Goal: Task Accomplishment & Management: Complete application form

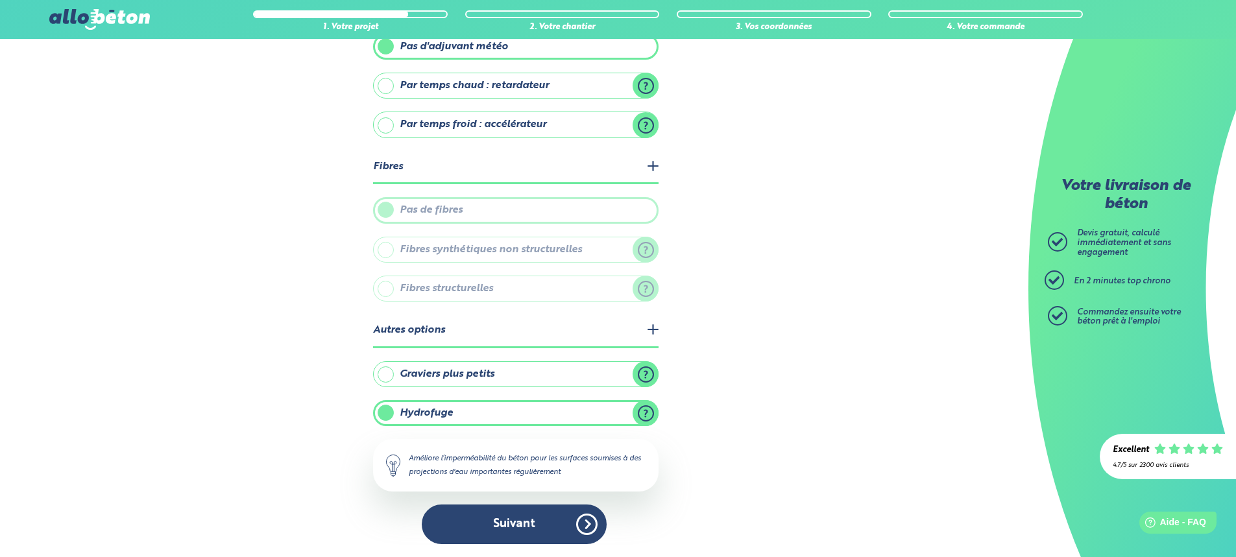
click at [518, 529] on button "Suivant" at bounding box center [514, 525] width 185 height 40
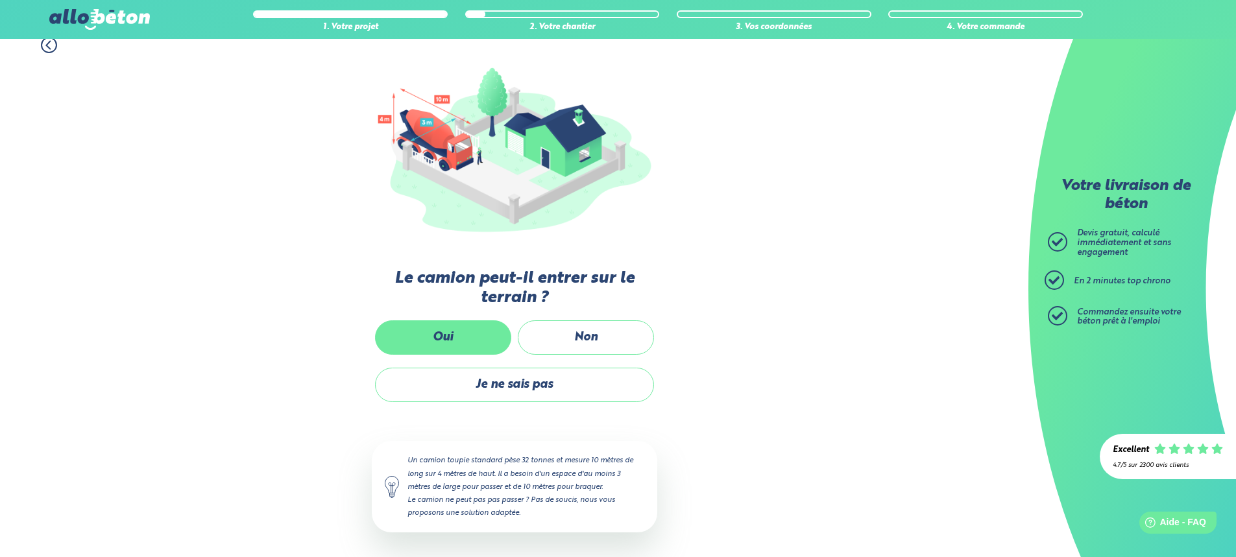
click at [436, 340] on label "Oui" at bounding box center [443, 337] width 136 height 34
click at [0, 0] on input "Oui" at bounding box center [0, 0] width 0 height 0
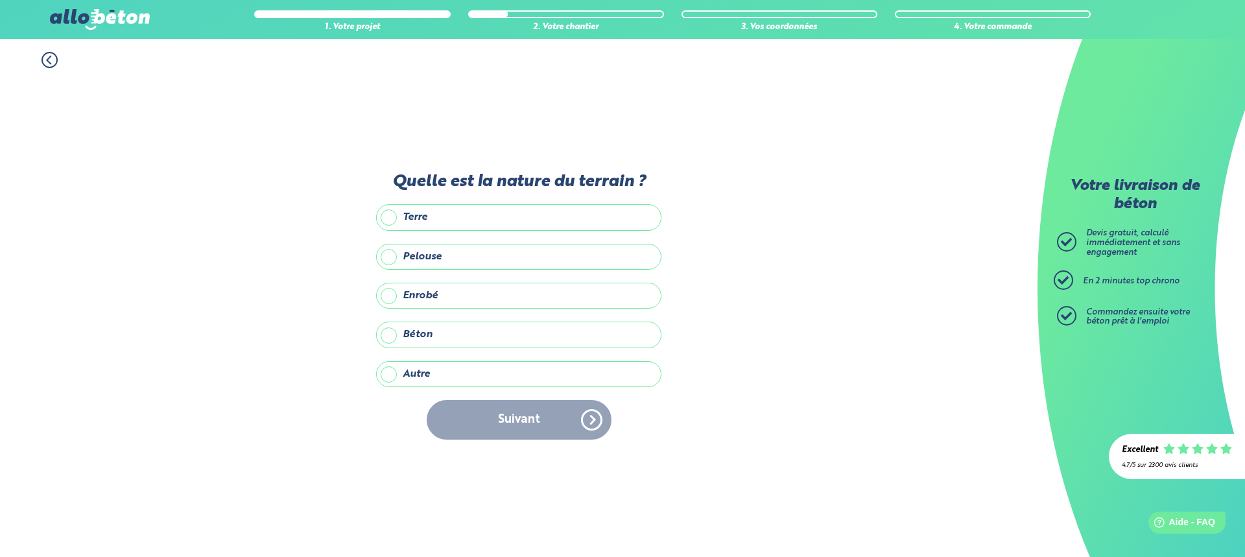
click at [383, 378] on label "Autre" at bounding box center [518, 374] width 285 height 26
click at [0, 0] on input "Autre" at bounding box center [0, 0] width 0 height 0
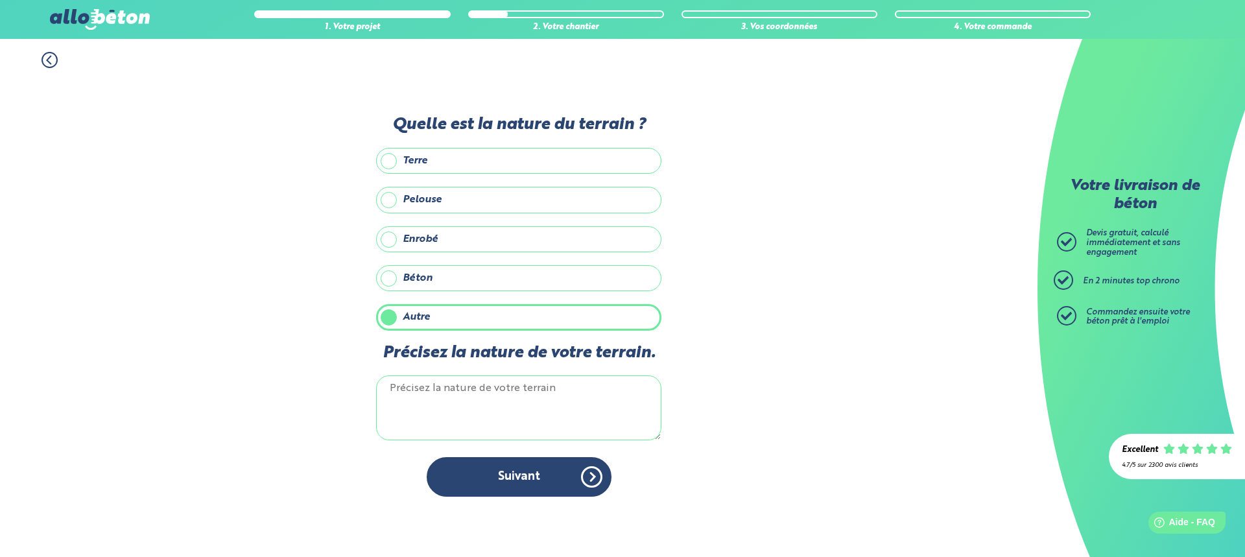
click at [429, 398] on textarea "Précisez la nature de votre terrain." at bounding box center [518, 408] width 285 height 65
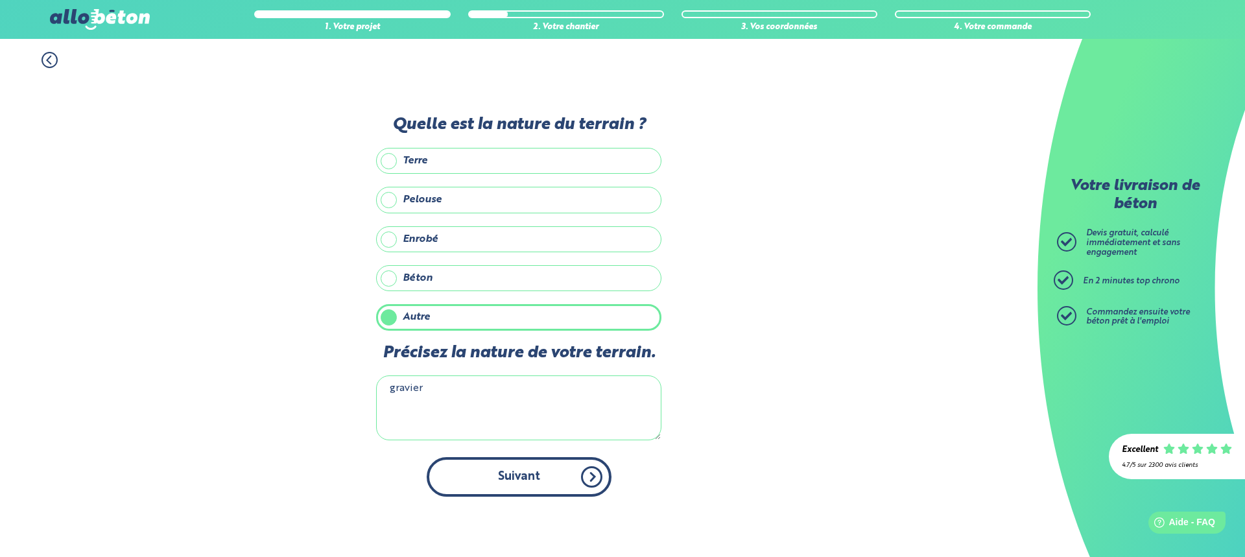
type textarea "gravier"
click at [509, 484] on button "Suivant" at bounding box center [519, 477] width 185 height 40
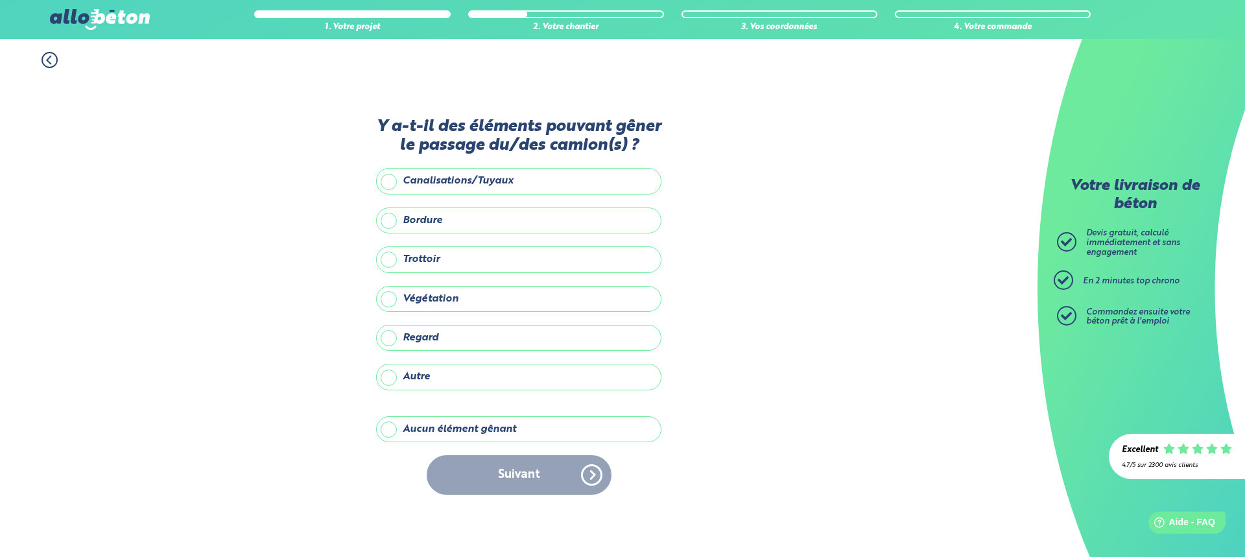
click at [396, 431] on label "Aucun élément gênant" at bounding box center [518, 429] width 285 height 26
click at [0, 0] on input "Aucun élément gênant" at bounding box center [0, 0] width 0 height 0
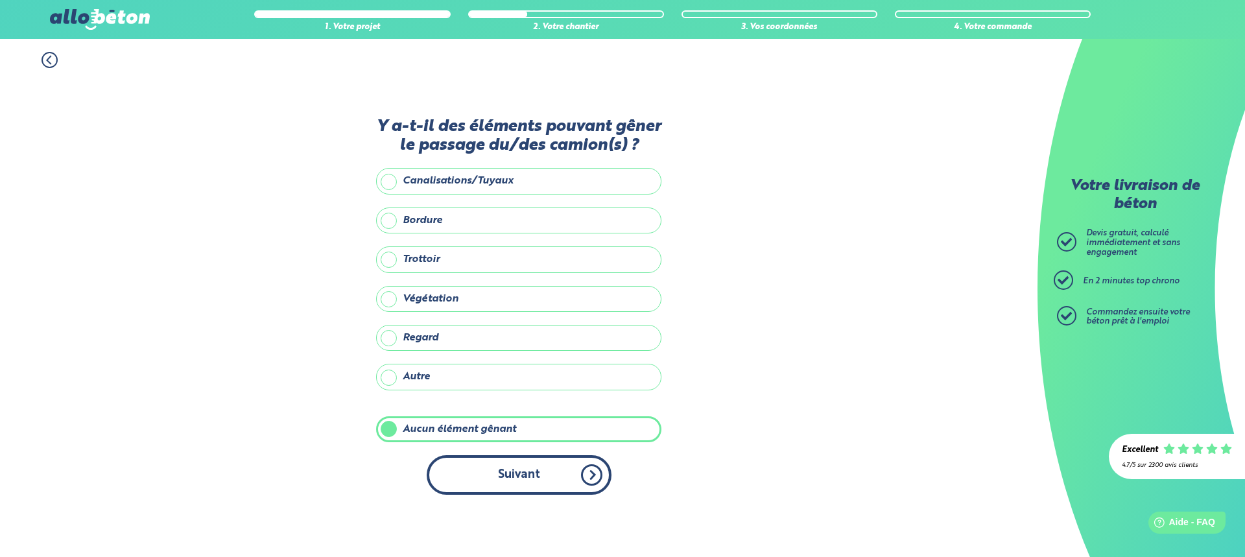
click at [533, 476] on button "Suivant" at bounding box center [519, 475] width 185 height 40
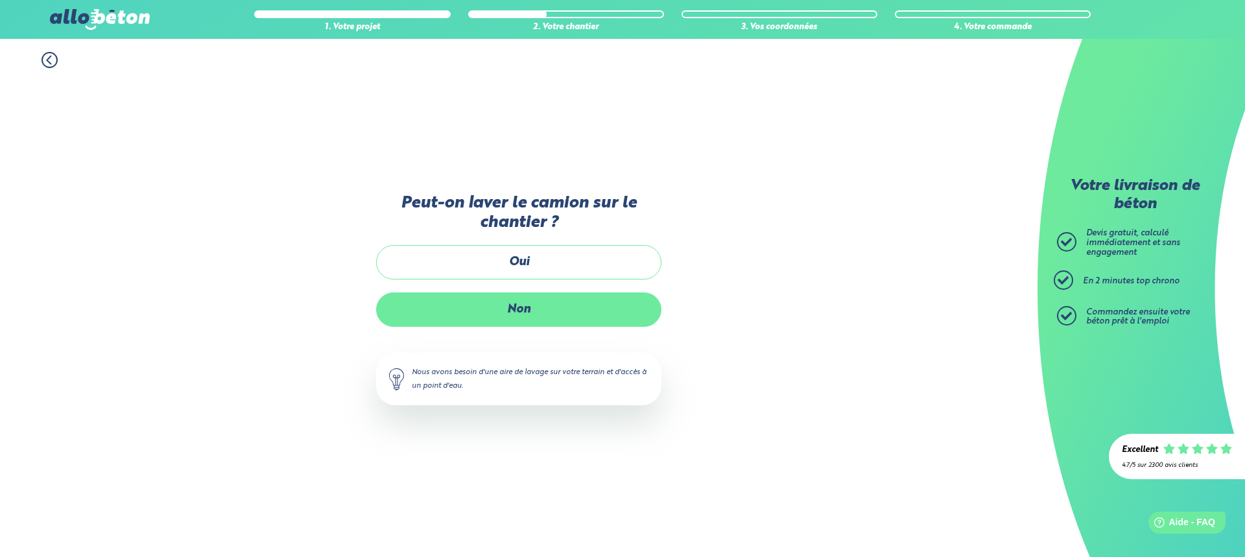
click at [531, 317] on label "Non" at bounding box center [518, 310] width 285 height 34
click at [0, 0] on input "Non" at bounding box center [0, 0] width 0 height 0
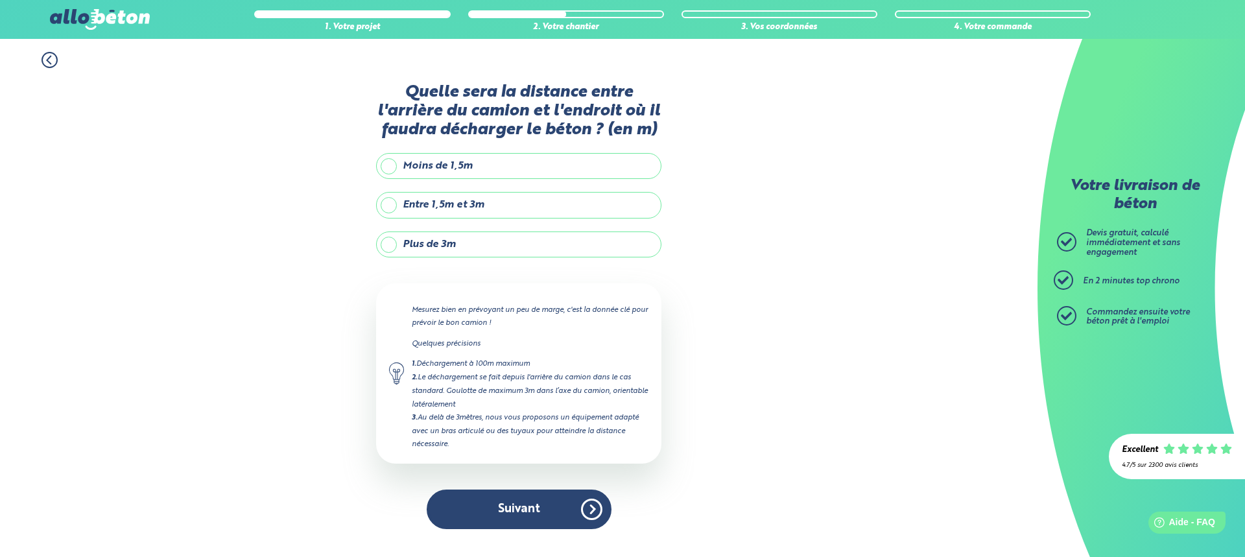
click at [392, 208] on label "Entre 1,5m et 3m" at bounding box center [518, 205] width 285 height 26
click at [0, 0] on input "Entre 1,5m et 3m" at bounding box center [0, 0] width 0 height 0
click at [385, 242] on label "Plus de 3m" at bounding box center [518, 245] width 285 height 26
click at [0, 0] on input "Plus de 3m" at bounding box center [0, 0] width 0 height 0
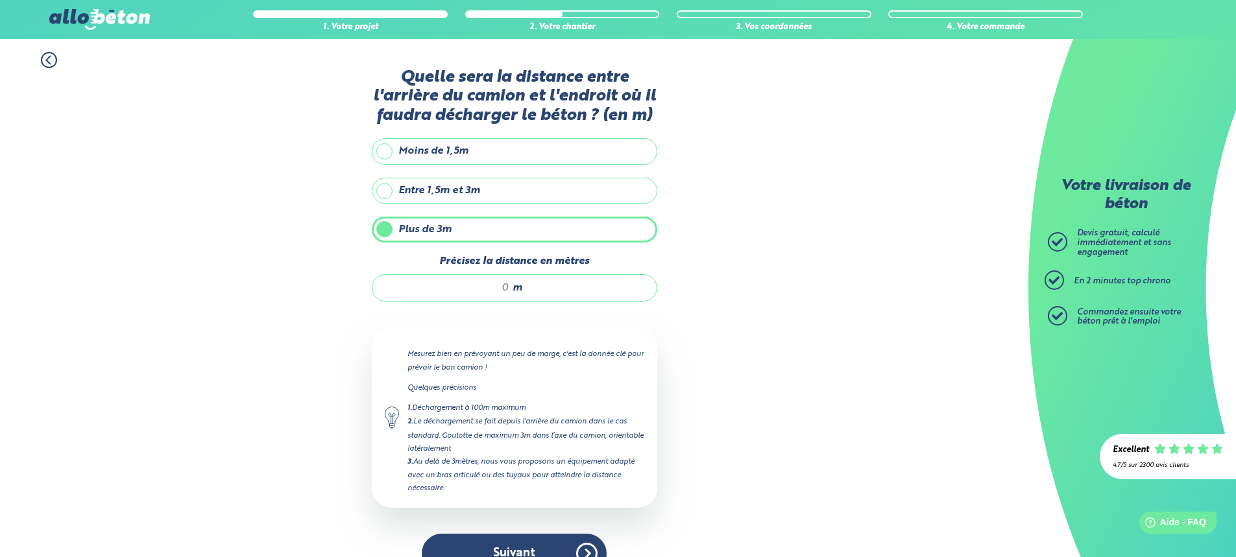
click at [389, 195] on label "Entre 1,5m et 3m" at bounding box center [514, 191] width 285 height 26
click at [0, 0] on input "Entre 1,5m et 3m" at bounding box center [0, 0] width 0 height 0
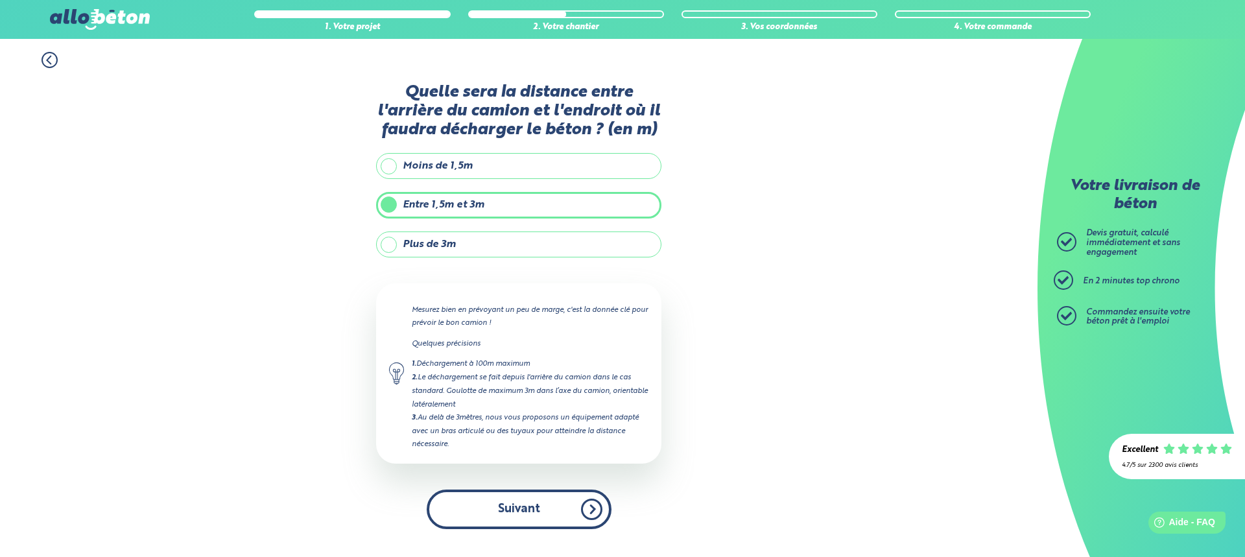
click at [553, 517] on button "Suivant" at bounding box center [519, 510] width 185 height 40
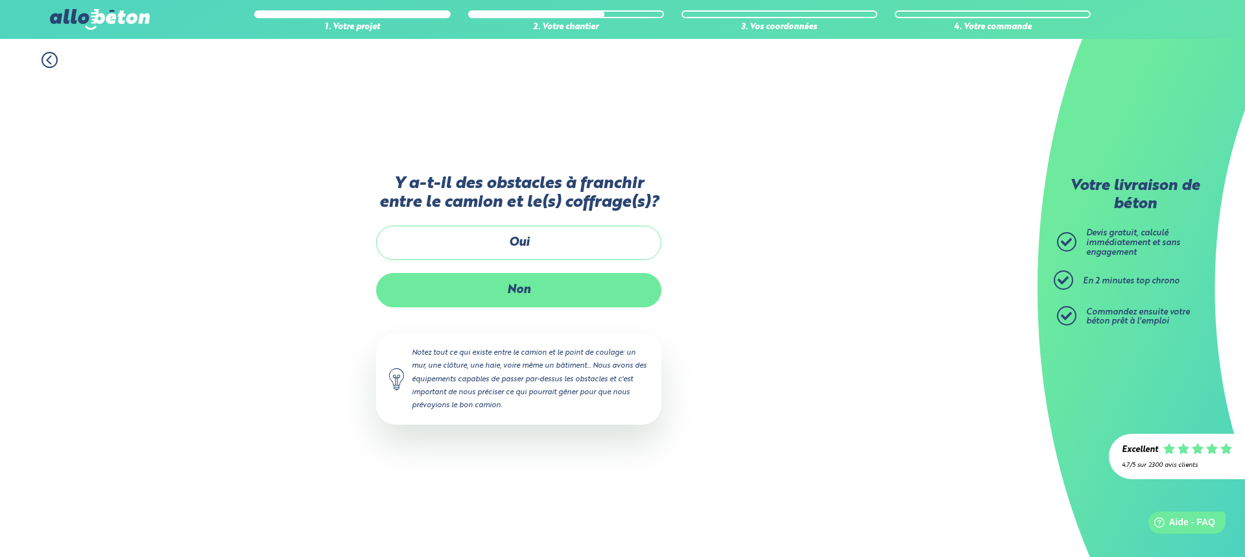
click at [524, 303] on label "Non" at bounding box center [518, 290] width 285 height 34
click at [0, 0] on input "Non" at bounding box center [0, 0] width 0 height 0
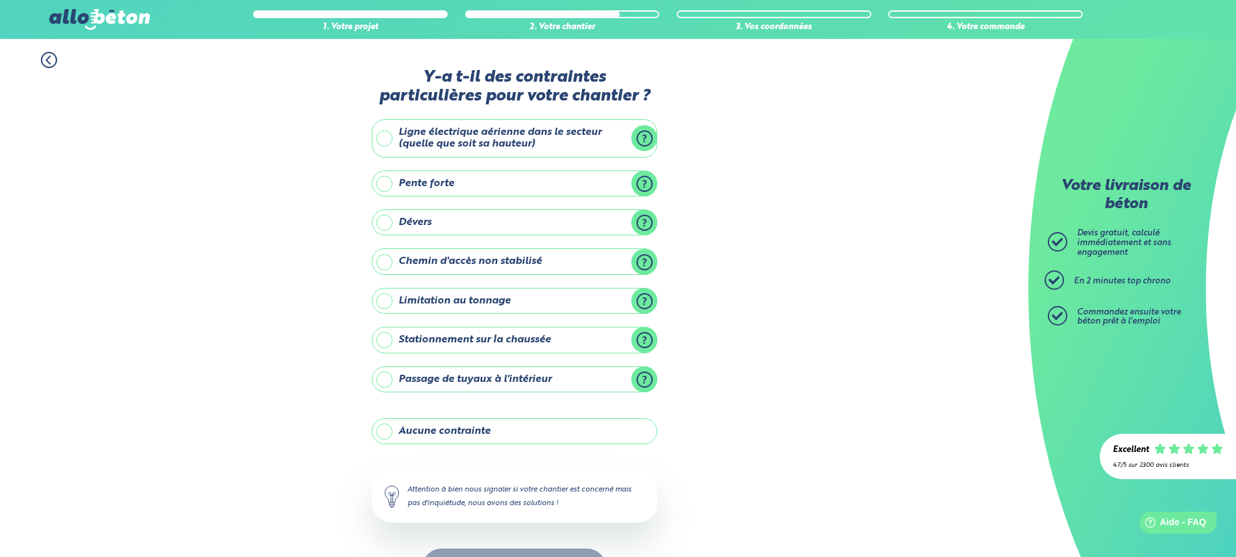
click at [383, 435] on label "Aucune contrainte" at bounding box center [514, 431] width 285 height 26
click at [0, 0] on input "Aucune contrainte" at bounding box center [0, 0] width 0 height 0
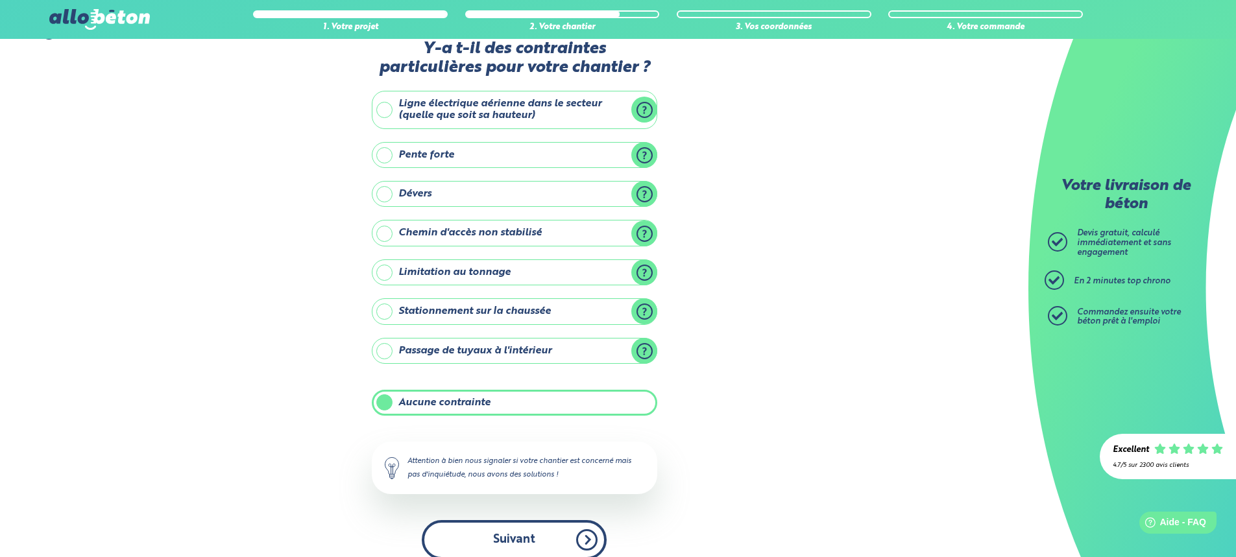
scroll to position [44, 0]
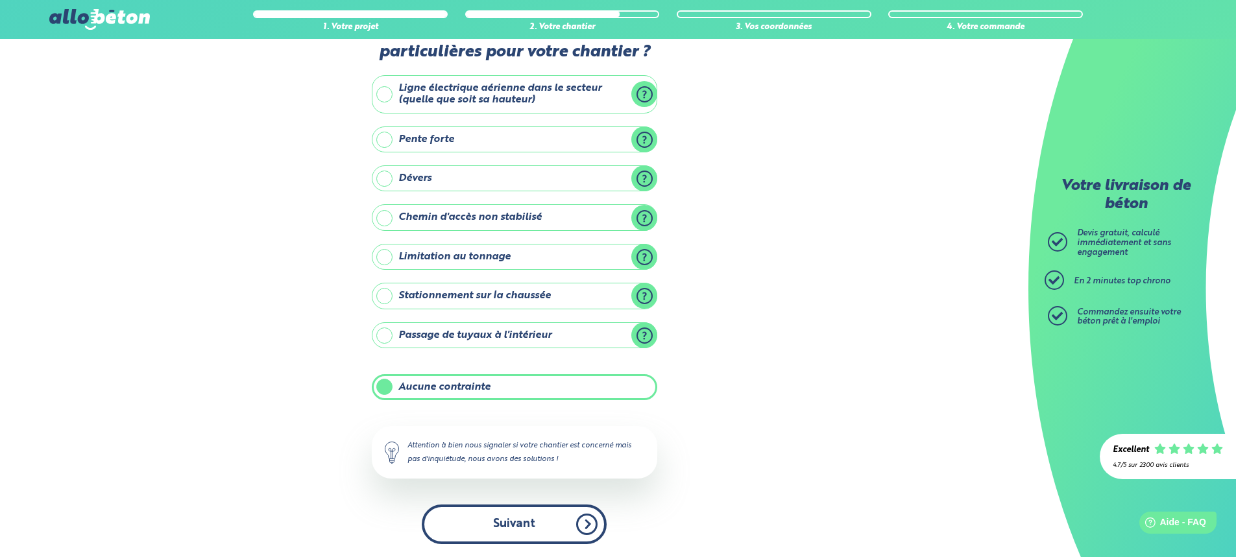
click at [552, 530] on button "Suivant" at bounding box center [514, 525] width 185 height 40
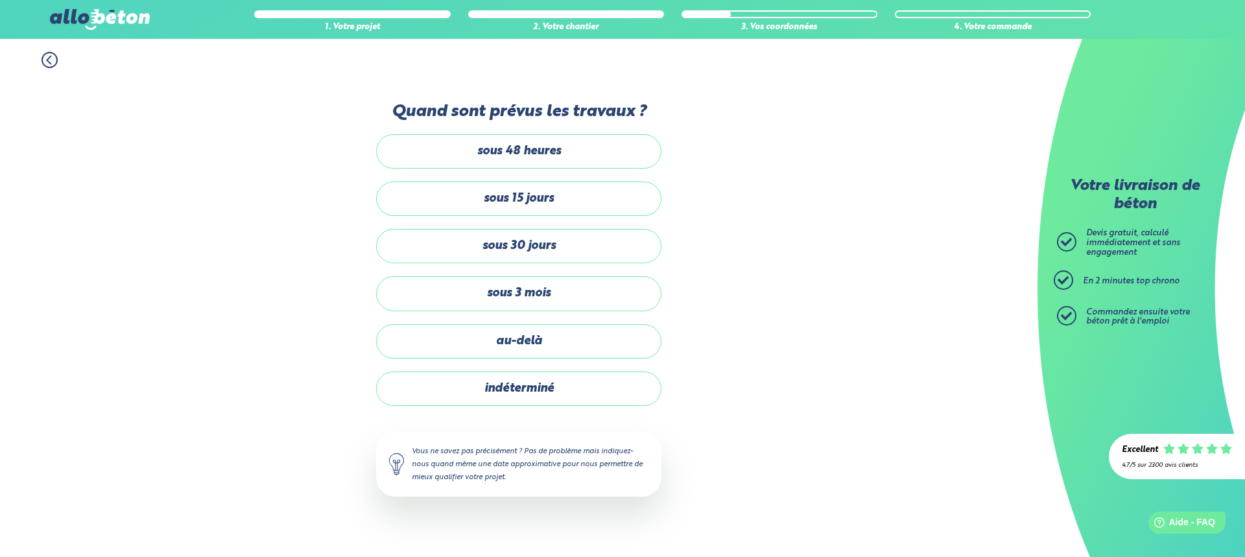
click at [547, 198] on label "sous 15 jours" at bounding box center [518, 199] width 285 height 34
click at [0, 0] on input "sous 15 jours" at bounding box center [0, 0] width 0 height 0
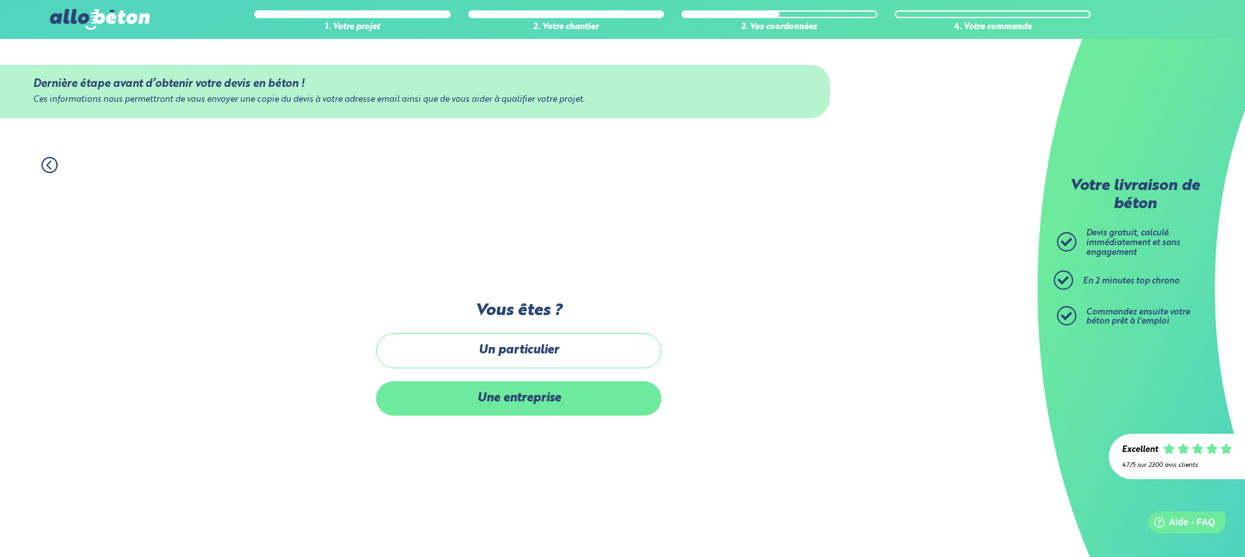
click at [543, 400] on label "Une entreprise" at bounding box center [518, 398] width 285 height 34
click at [0, 0] on input "Une entreprise" at bounding box center [0, 0] width 0 height 0
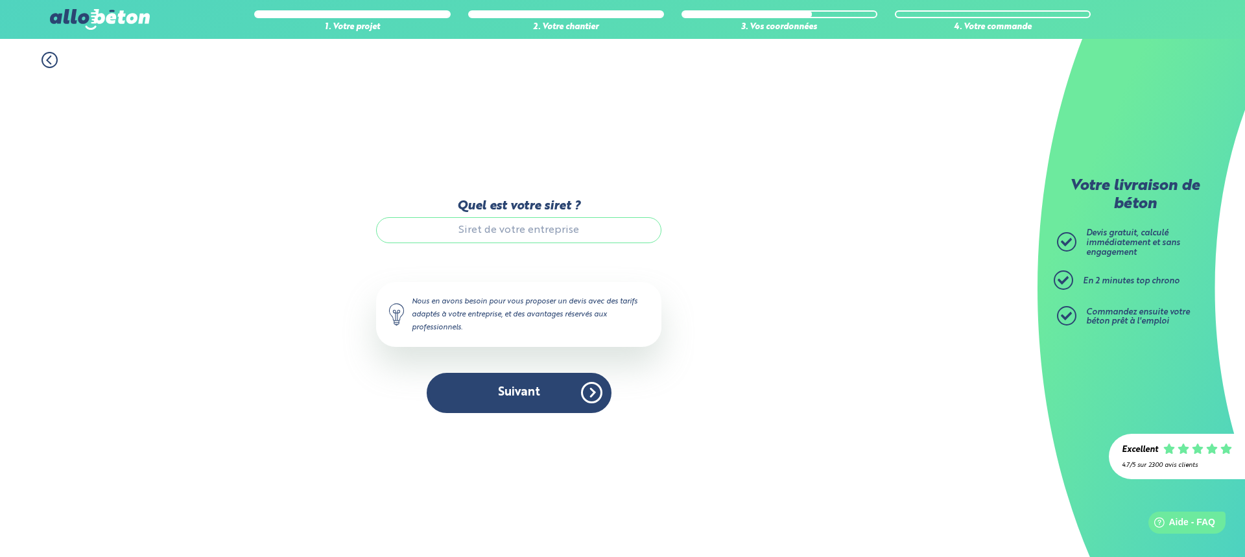
click at [496, 235] on input "Quel est votre siret ?" at bounding box center [518, 230] width 285 height 26
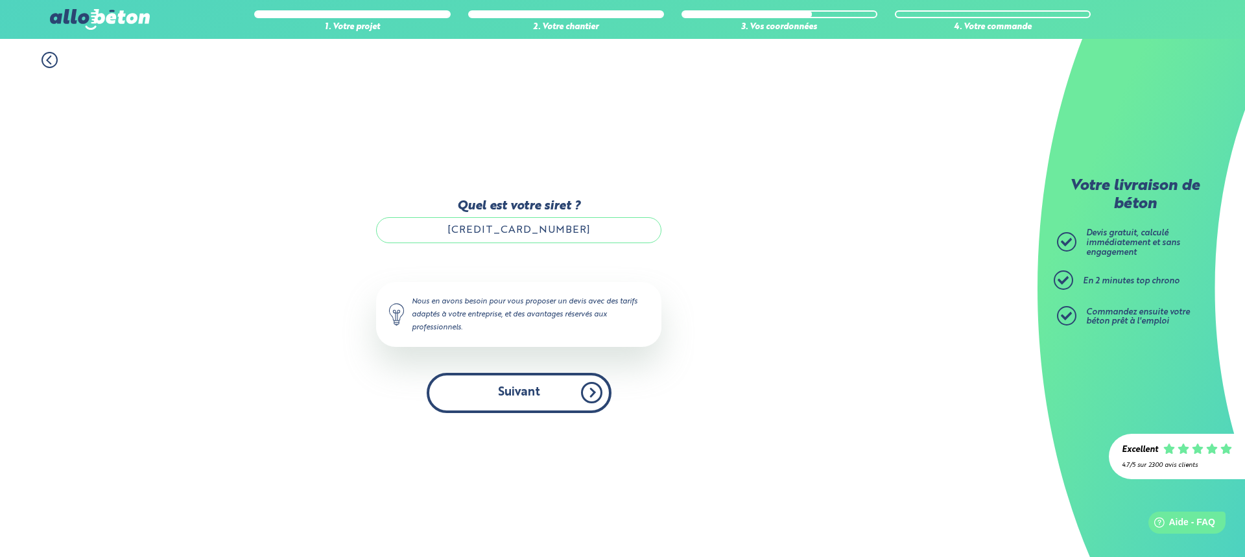
type input "[CREDIT_CARD_NUMBER]"
click at [527, 397] on button "Suivant" at bounding box center [519, 393] width 185 height 40
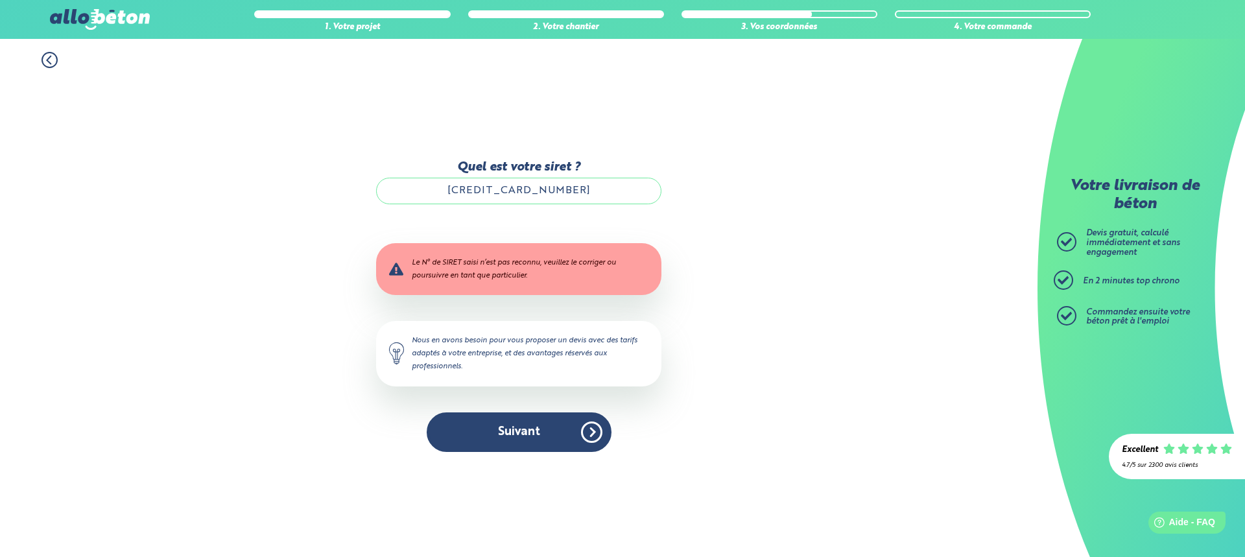
click at [567, 194] on input "[CREDIT_CARD_NUMBER]" at bounding box center [518, 191] width 285 height 26
drag, startPoint x: 557, startPoint y: 190, endPoint x: 413, endPoint y: 197, distance: 144.8
click at [413, 197] on input "[CREDIT_CARD_NUMBER]" at bounding box center [518, 191] width 285 height 26
type input "[CREDIT_CARD_NUMBER]"
click at [524, 449] on button "Suivant" at bounding box center [519, 433] width 185 height 40
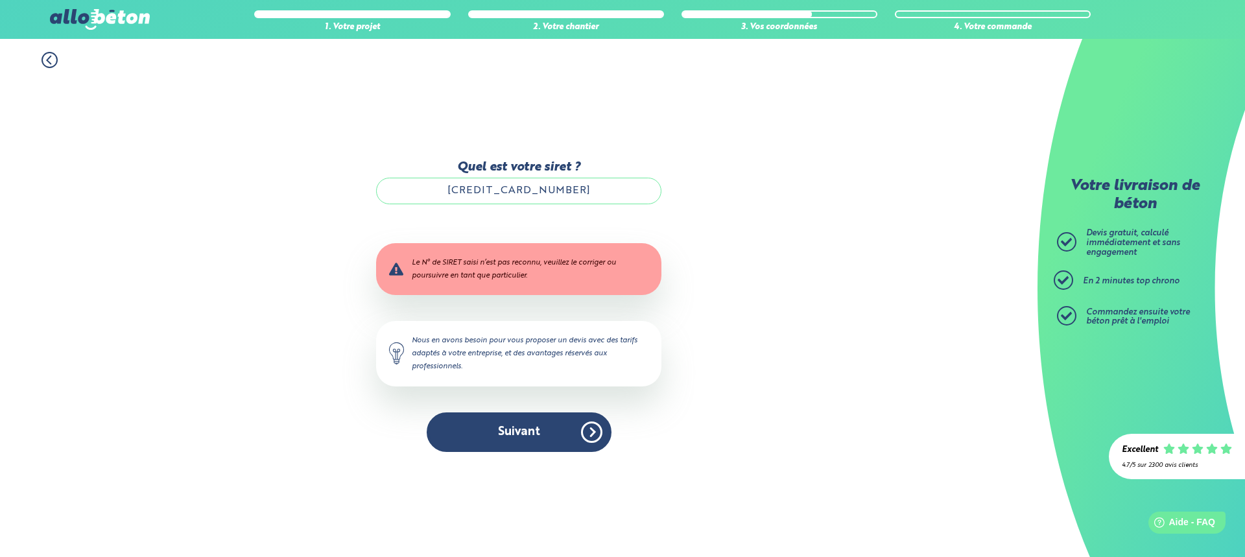
scroll to position [1, 0]
drag, startPoint x: 580, startPoint y: 187, endPoint x: 315, endPoint y: 226, distance: 267.5
click at [315, 226] on div "1. Votre projet 2. Votre chantier 3. Vos coordonnées 4. Votre commande Quel est…" at bounding box center [519, 298] width 1038 height 518
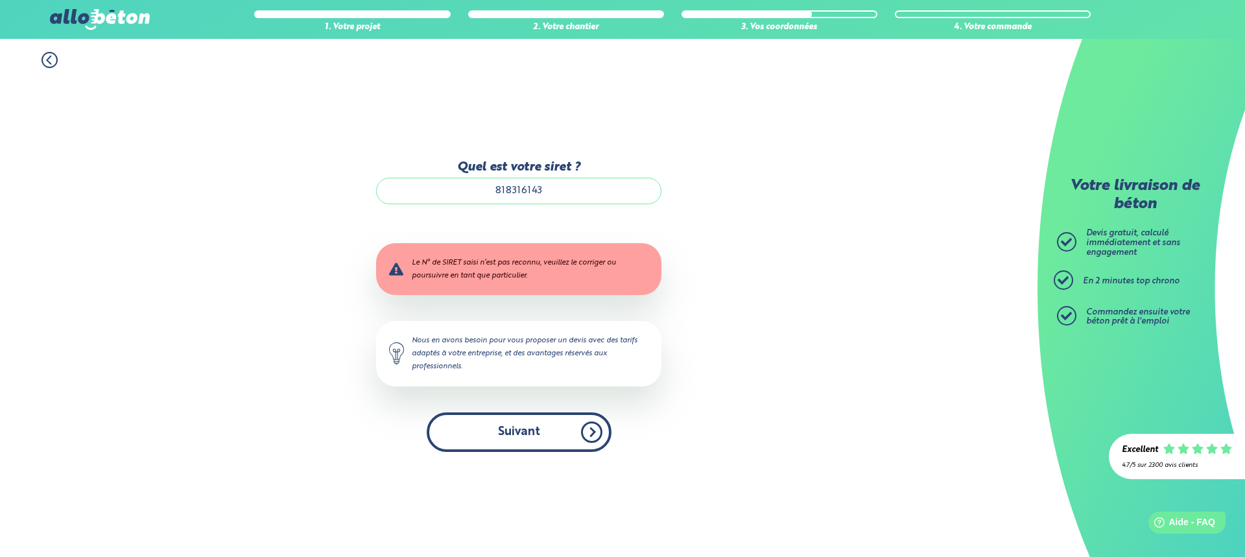
click at [521, 436] on button "Suivant" at bounding box center [519, 433] width 185 height 40
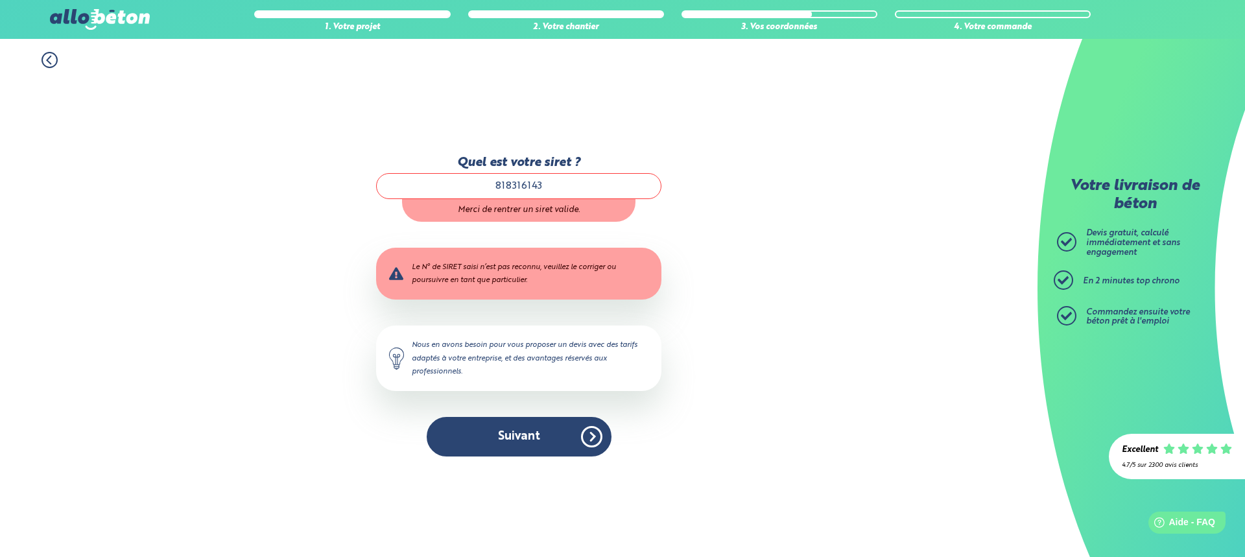
click at [553, 188] on input "818316143" at bounding box center [518, 186] width 285 height 26
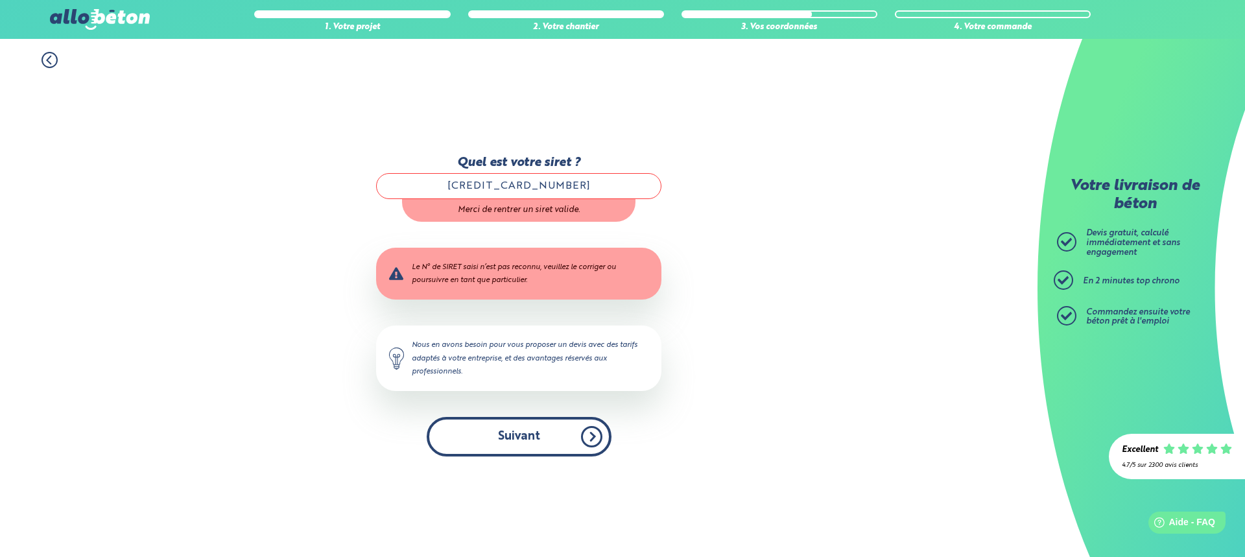
type input "[CREDIT_CARD_NUMBER]"
click at [497, 455] on div "Quel est votre siret ? [CREDIT_CARD_NUMBER] Merci de rentrer un siret valide. L…" at bounding box center [518, 313] width 285 height 314
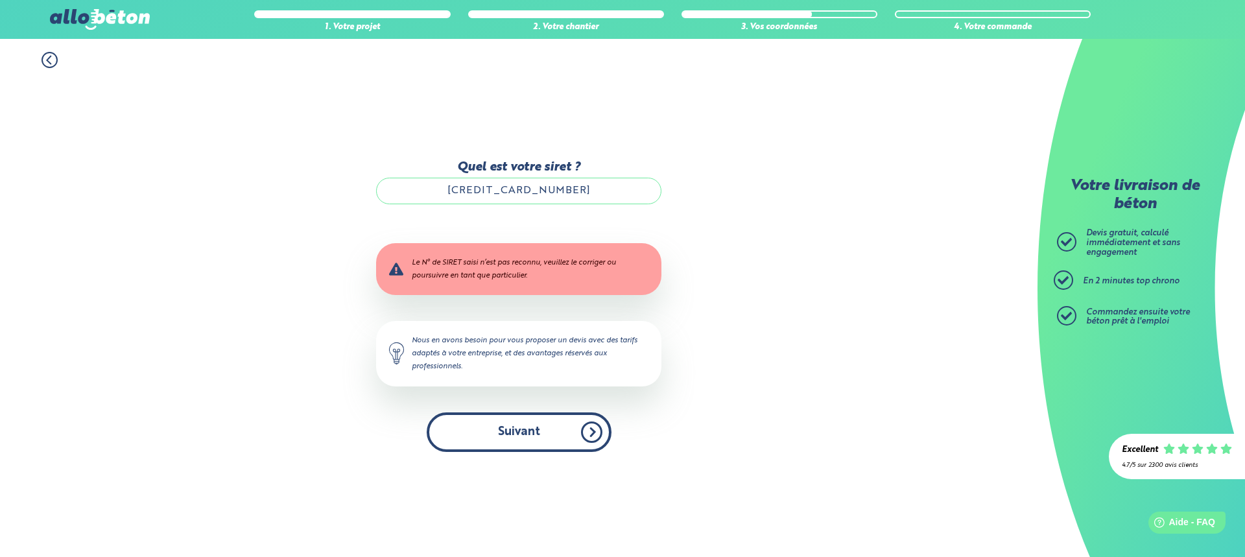
click at [490, 437] on button "Suivant" at bounding box center [519, 433] width 185 height 40
click at [52, 62] on icon at bounding box center [50, 60] width 16 height 16
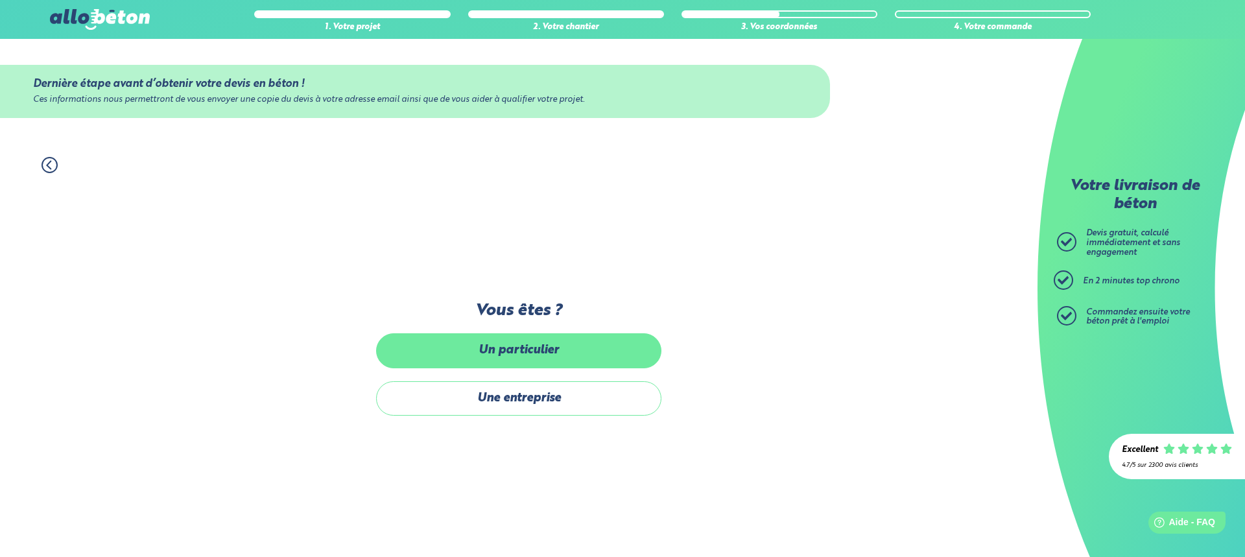
click at [494, 359] on label "Un particulier" at bounding box center [518, 350] width 285 height 34
click at [0, 0] on input "Un particulier" at bounding box center [0, 0] width 0 height 0
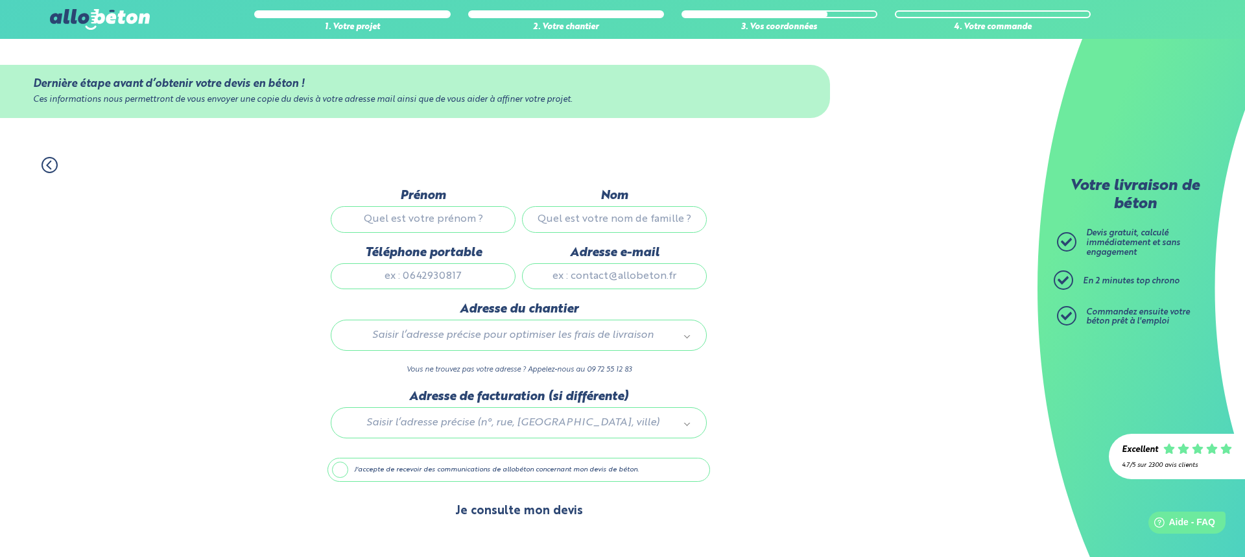
click at [512, 516] on button "Je consulte mon devis" at bounding box center [519, 511] width 154 height 33
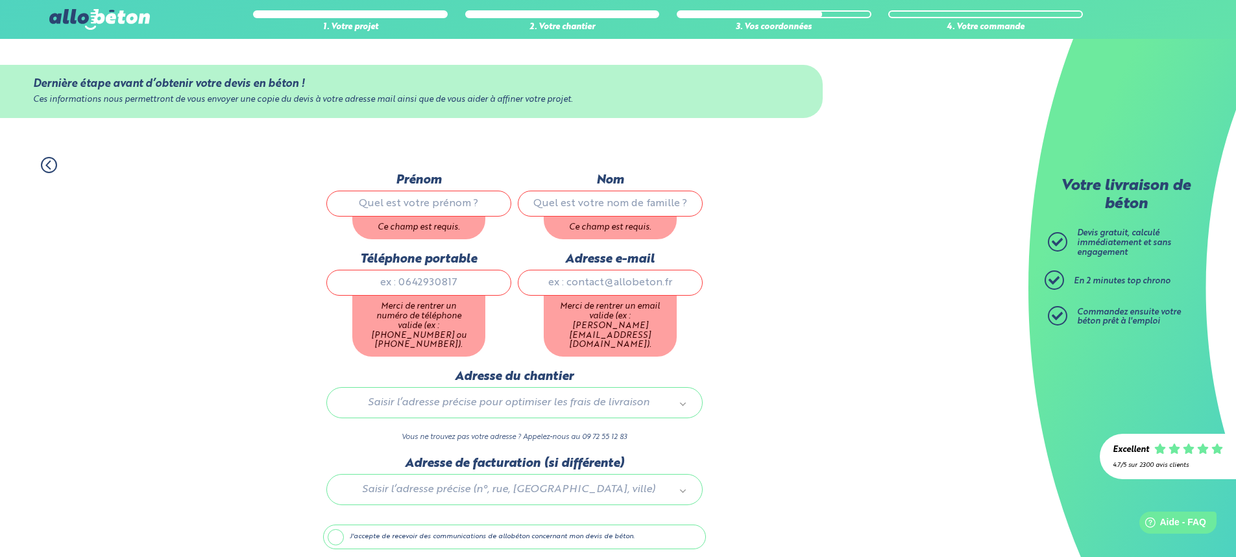
click at [424, 213] on input "Prénom" at bounding box center [418, 204] width 185 height 26
type input "[PERSON_NAME]"
click at [649, 198] on input "Nom" at bounding box center [610, 204] width 185 height 26
type input "fiscel"
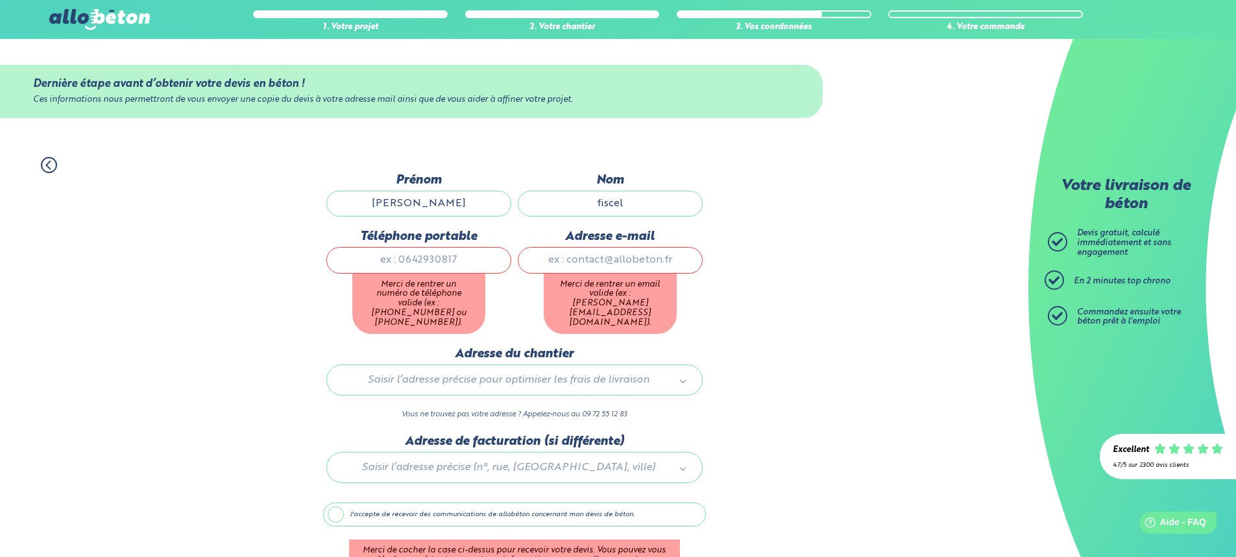
click at [463, 262] on input "Téléphone portable" at bounding box center [418, 260] width 185 height 26
type input "0680216759"
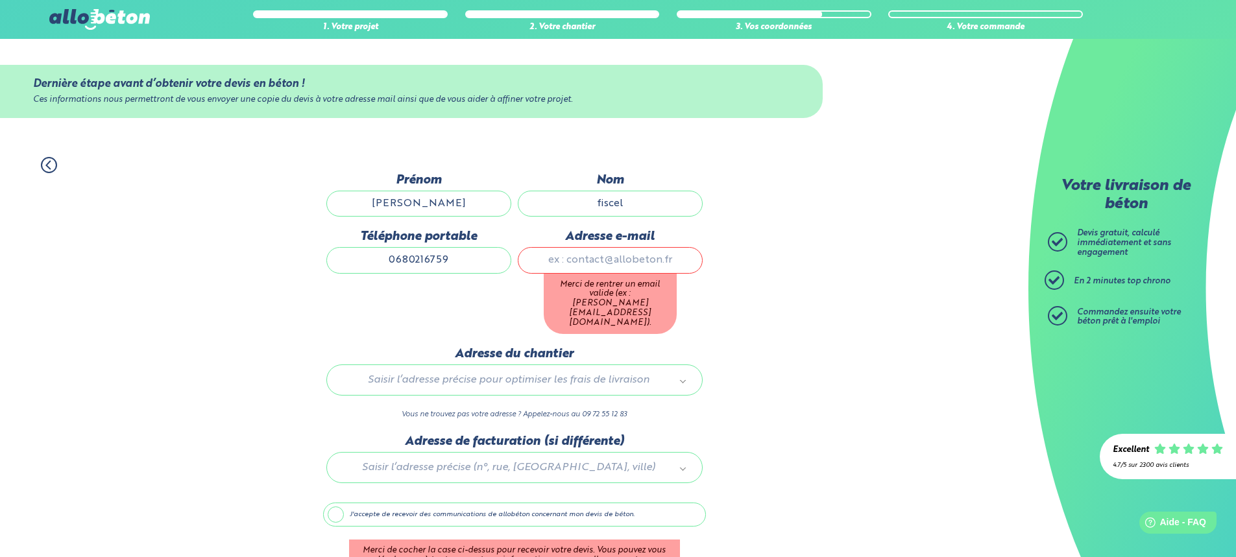
click at [656, 258] on input "Adresse e-mail" at bounding box center [610, 260] width 185 height 26
type input "[EMAIL_ADDRESS][DOMAIN_NAME]"
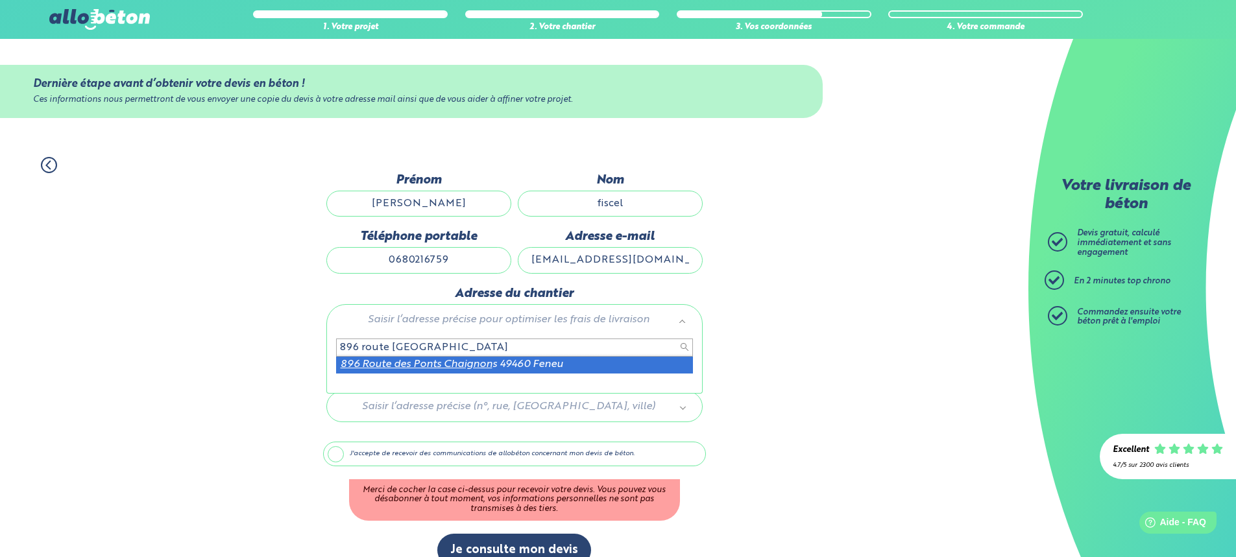
type input "896 route [GEOGRAPHIC_DATA]"
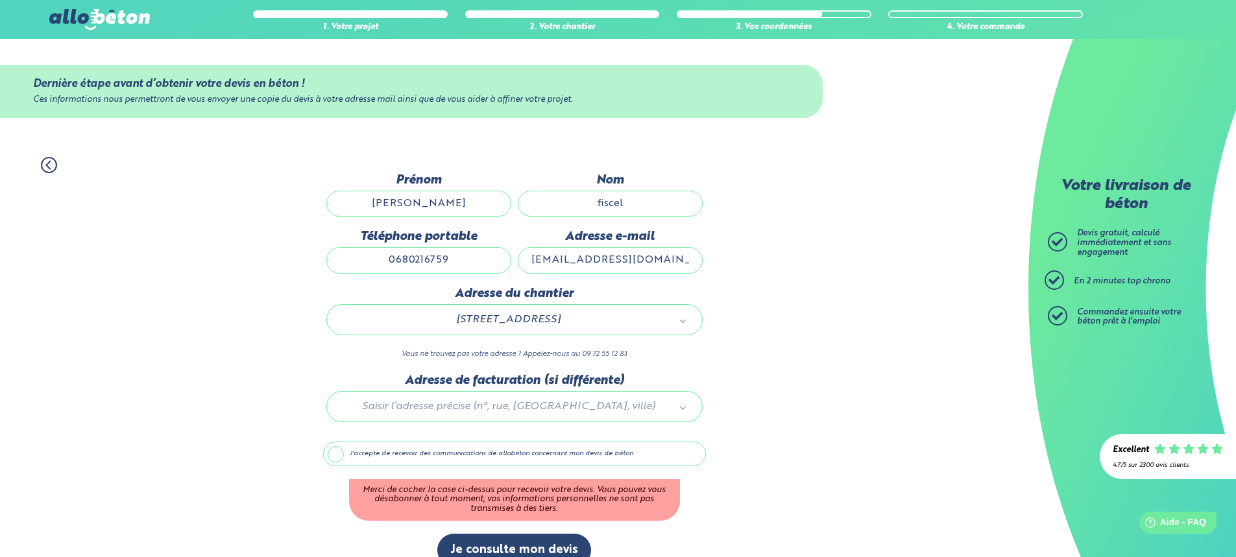
click at [330, 456] on label "J'accepte de recevoir des communications de allobéton concernant mon devis de b…" at bounding box center [514, 454] width 383 height 25
click at [0, 0] on input "J'accepte de recevoir des communications de allobéton concernant mon devis de b…" at bounding box center [0, 0] width 0 height 0
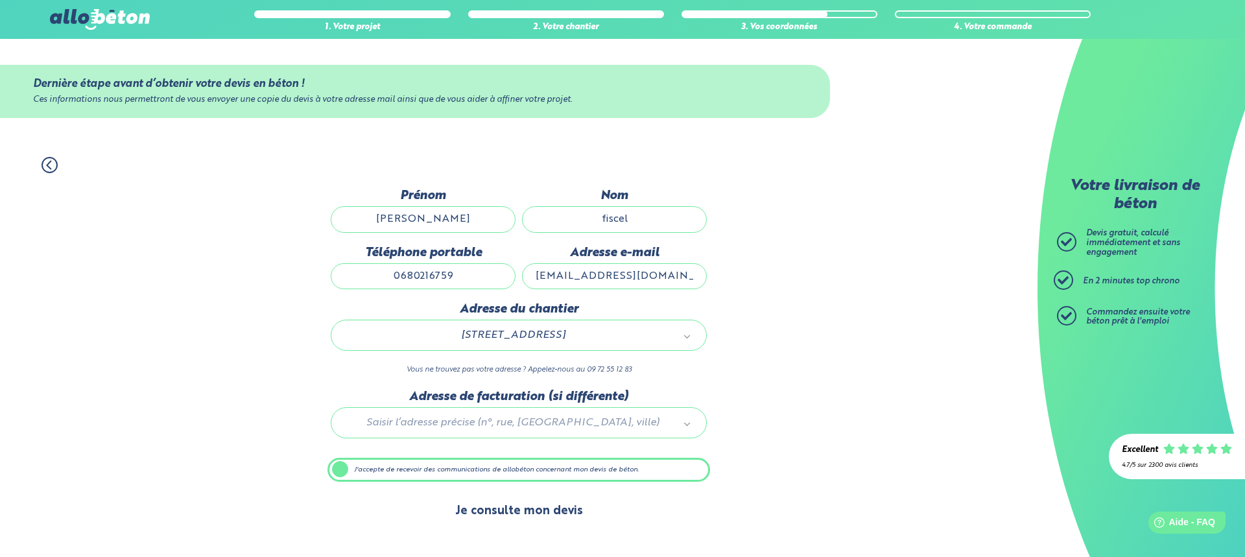
click at [497, 510] on button "Je consulte mon devis" at bounding box center [519, 511] width 154 height 33
